Goal: Information Seeking & Learning: Compare options

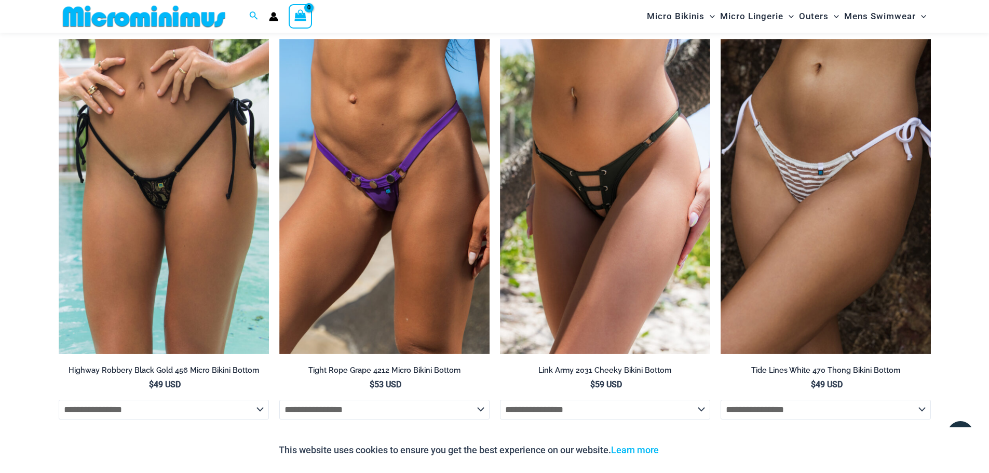
scroll to position [3160, 0]
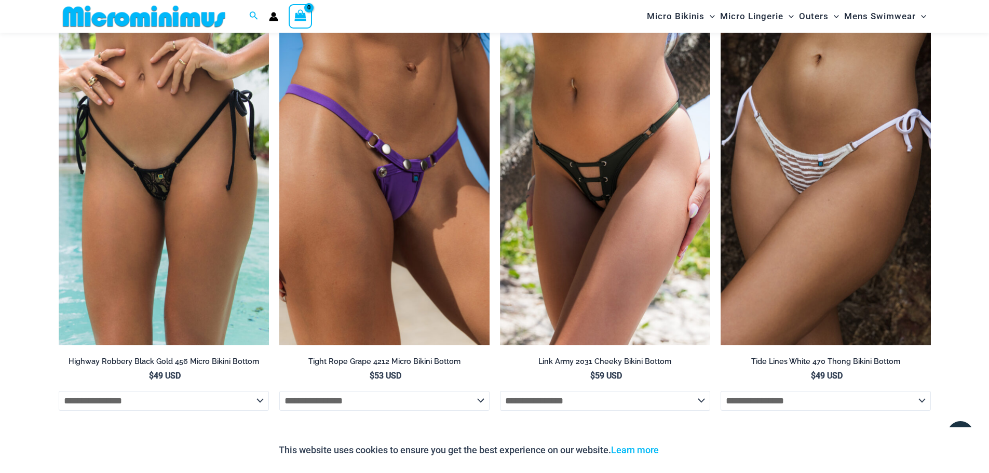
click at [422, 187] on img at bounding box center [384, 188] width 210 height 316
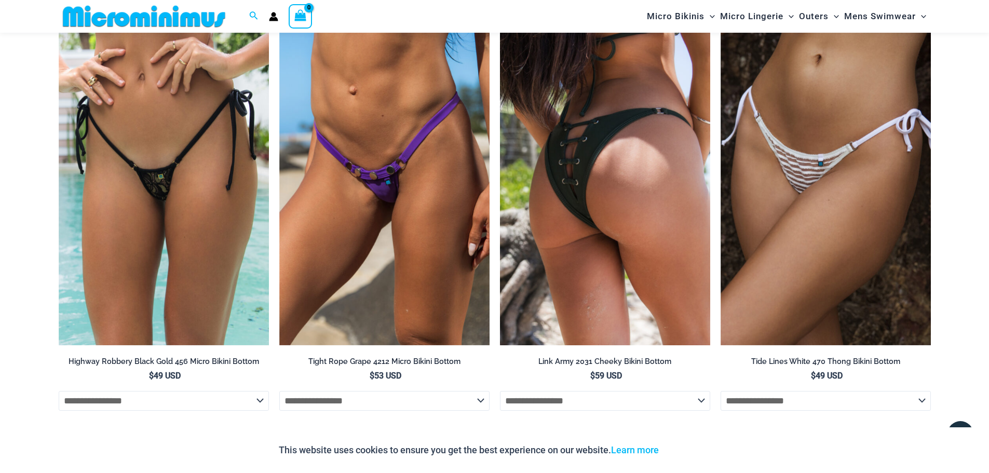
click at [645, 121] on img at bounding box center [605, 188] width 210 height 316
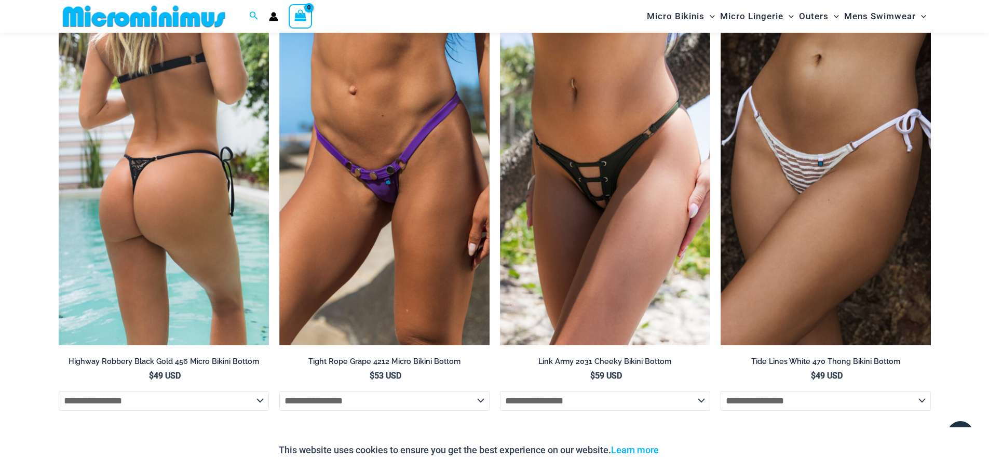
click at [208, 180] on img at bounding box center [164, 188] width 210 height 316
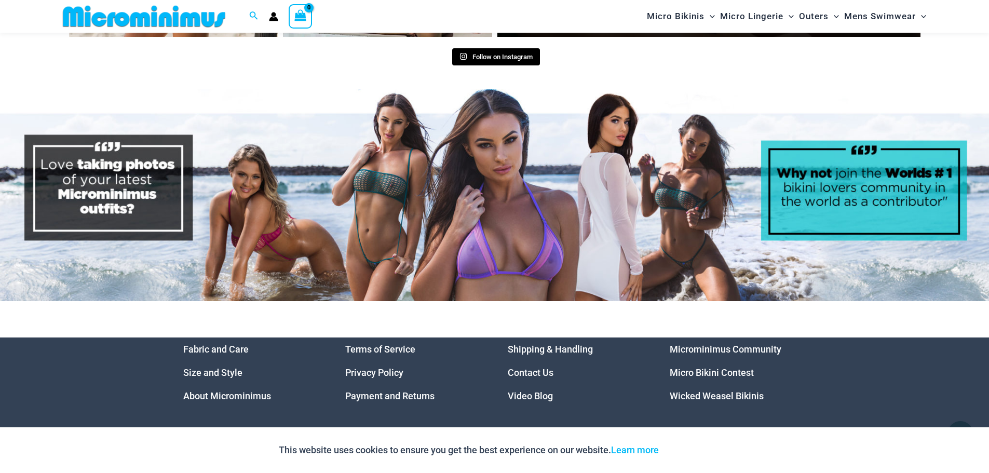
scroll to position [5236, 0]
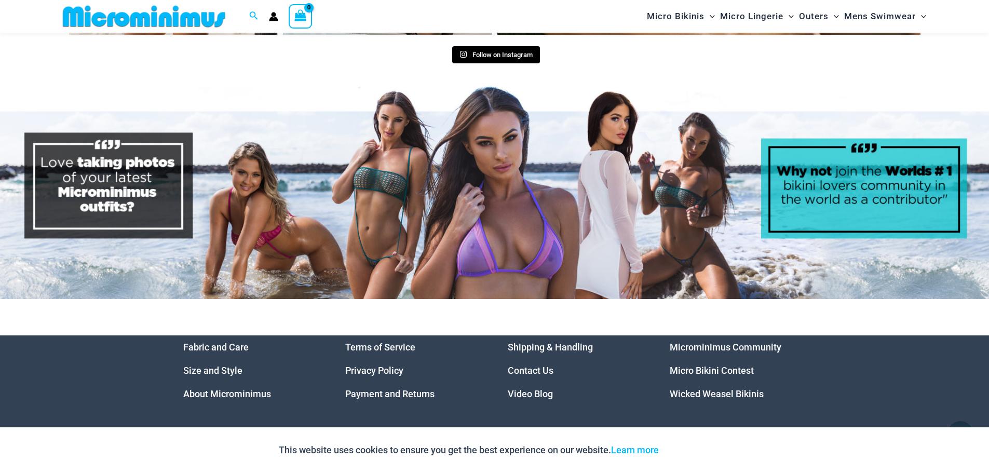
click at [101, 156] on img at bounding box center [494, 193] width 989 height 212
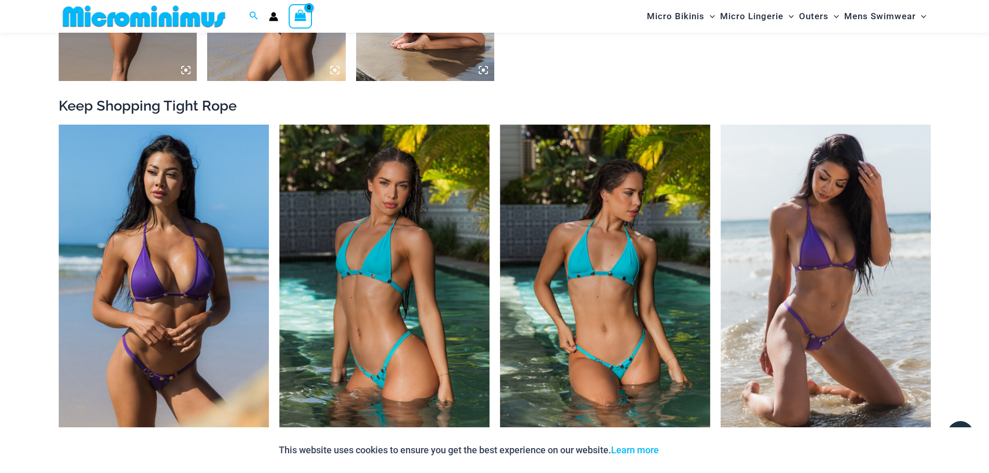
scroll to position [1187, 0]
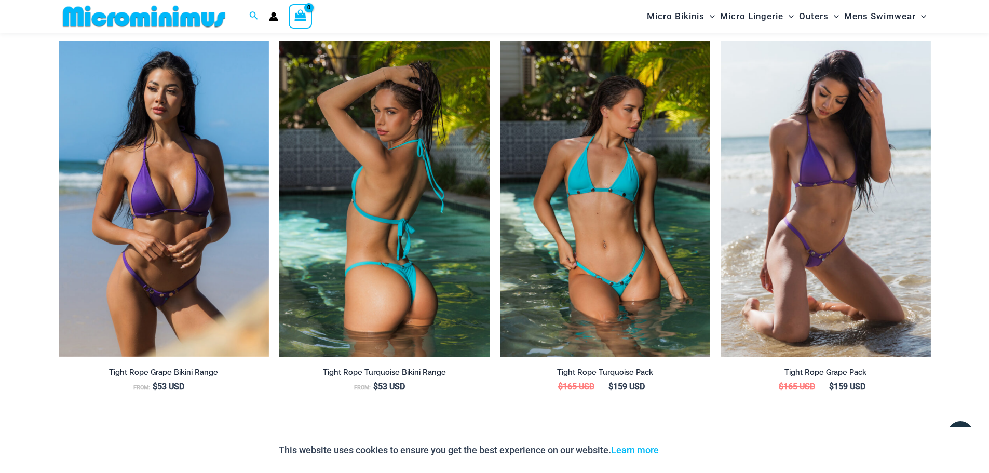
drag, startPoint x: 0, startPoint y: 0, endPoint x: 355, endPoint y: 194, distance: 404.1
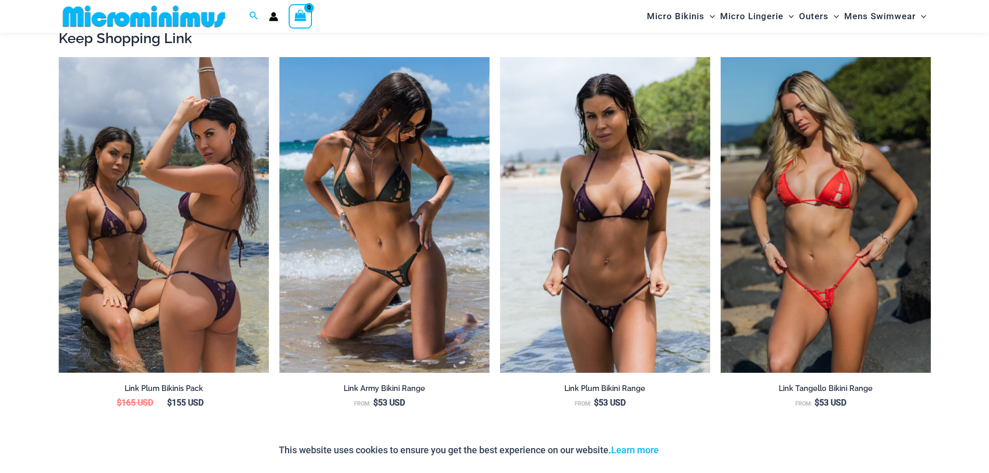
scroll to position [1185, 0]
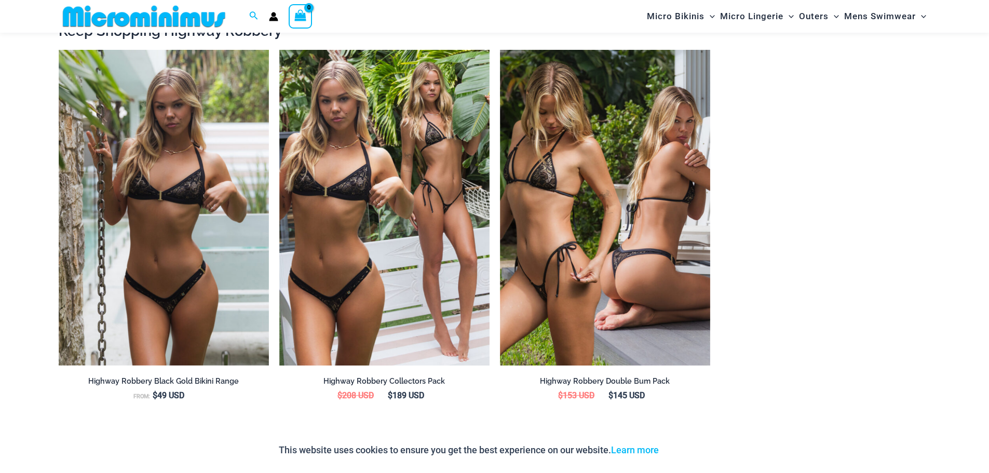
scroll to position [1193, 0]
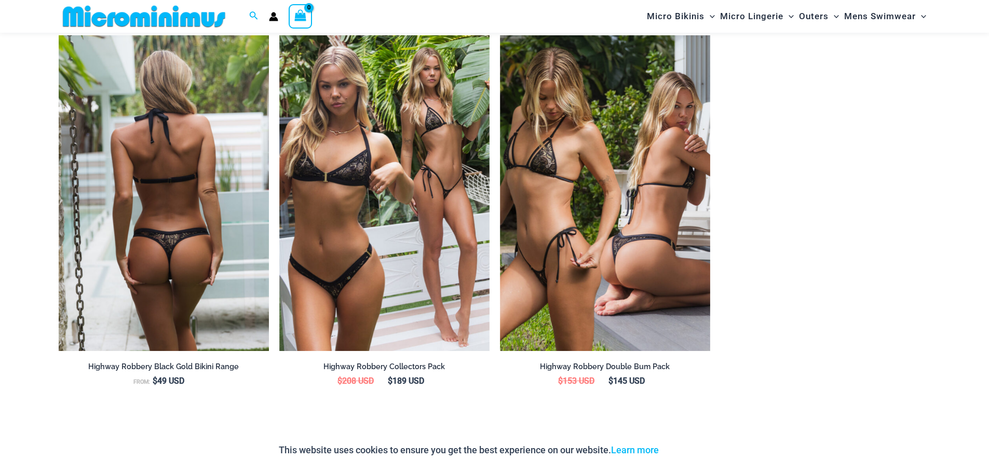
drag, startPoint x: 0, startPoint y: 0, endPoint x: 208, endPoint y: 181, distance: 275.7
